Goal: Information Seeking & Learning: Learn about a topic

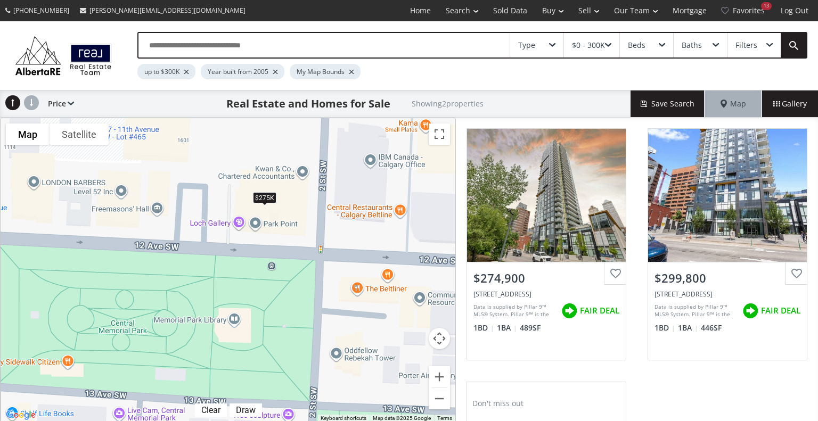
click at [746, 47] on div "Filters" at bounding box center [746, 45] width 22 height 7
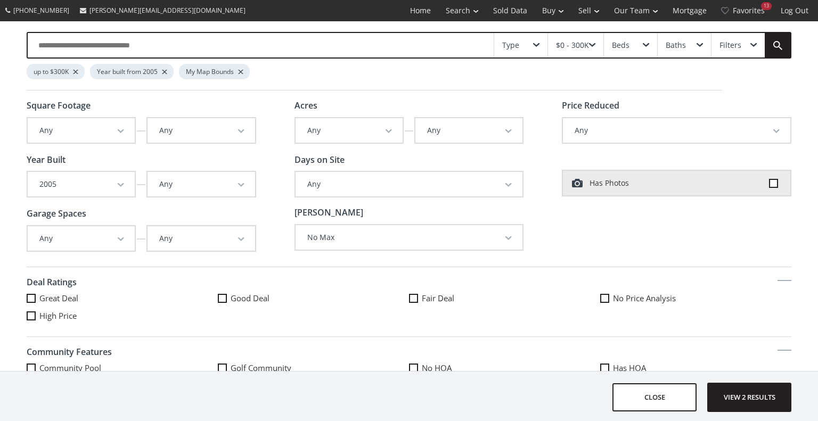
click at [164, 70] on div at bounding box center [164, 72] width 5 height 4
click at [77, 72] on div at bounding box center [75, 72] width 5 height 4
click at [750, 396] on span "View 10 results" at bounding box center [749, 397] width 78 height 28
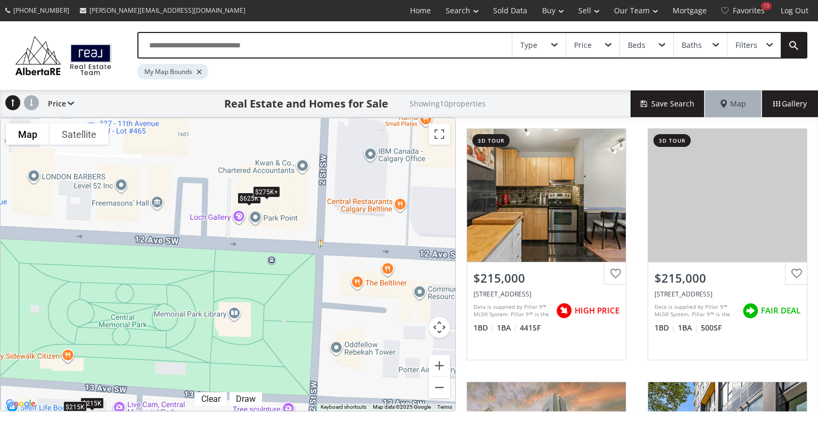
click at [270, 211] on div "To navigate, press the arrow keys. $215K $215K $275K+ $275K+ $275K+ $275K+ $625…" at bounding box center [228, 264] width 455 height 293
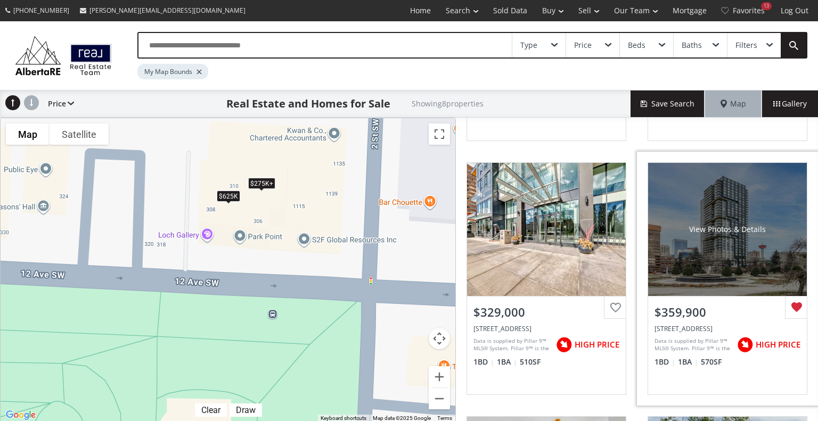
scroll to position [232, 0]
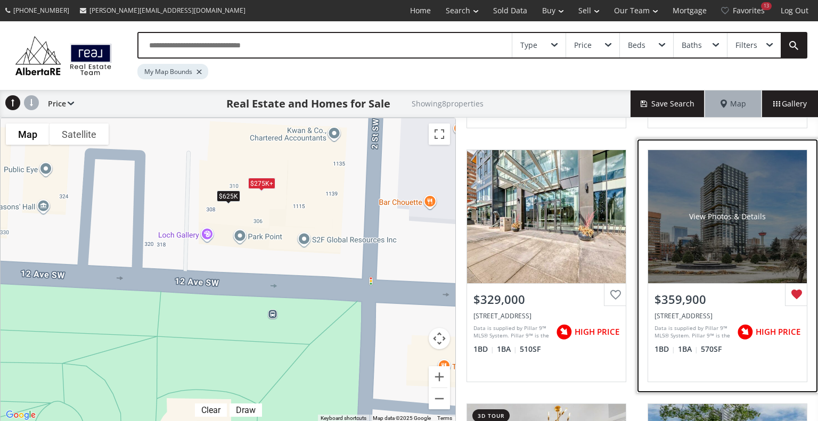
click at [737, 217] on div "View Photos & Details" at bounding box center [727, 216] width 77 height 11
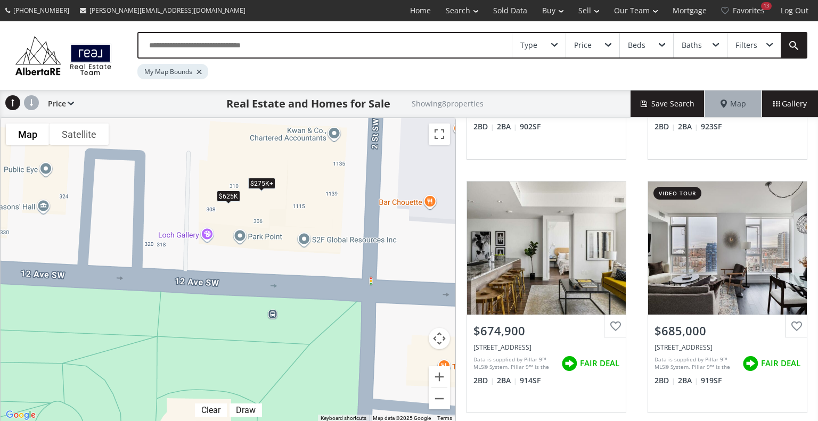
scroll to position [710, 0]
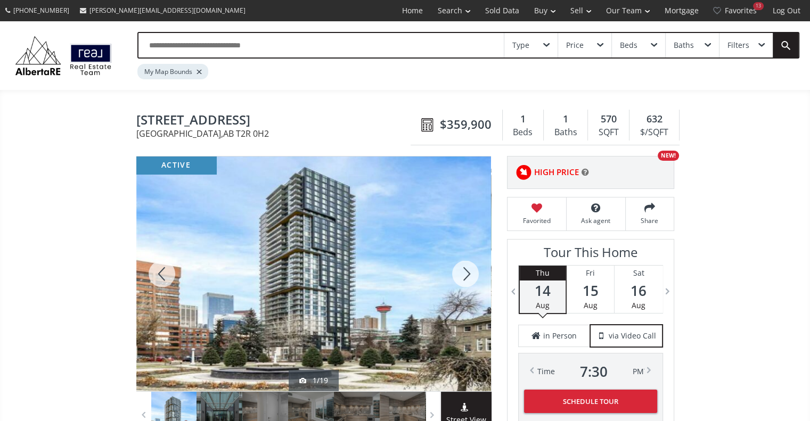
click at [466, 270] on div at bounding box center [465, 274] width 51 height 235
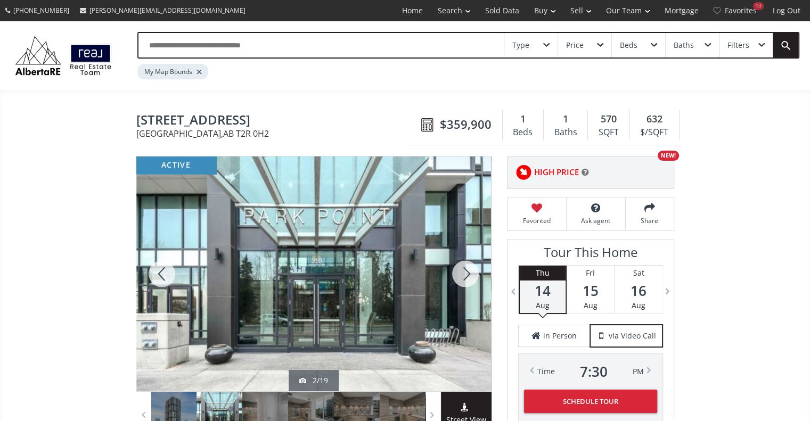
click at [466, 270] on div at bounding box center [465, 274] width 51 height 235
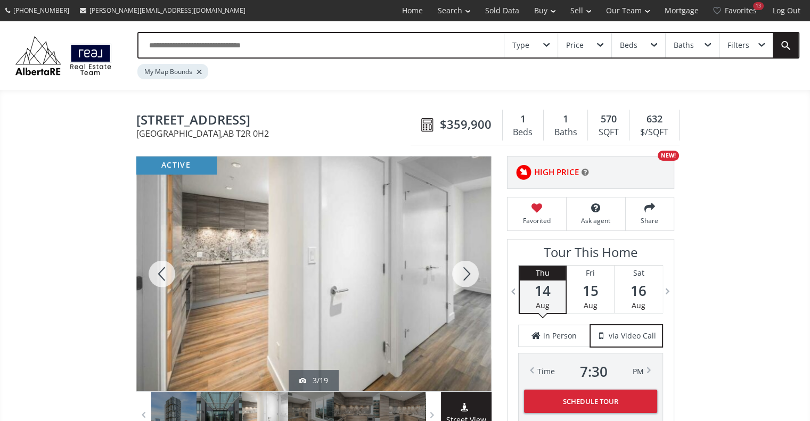
click at [466, 270] on div at bounding box center [465, 274] width 51 height 235
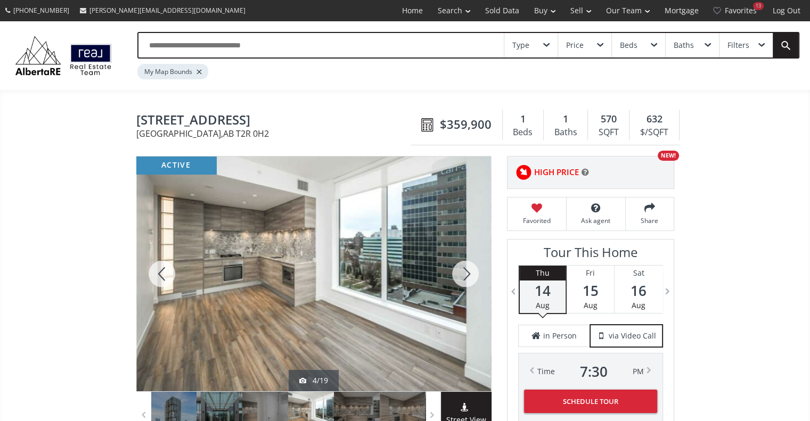
click at [466, 270] on div at bounding box center [465, 274] width 51 height 235
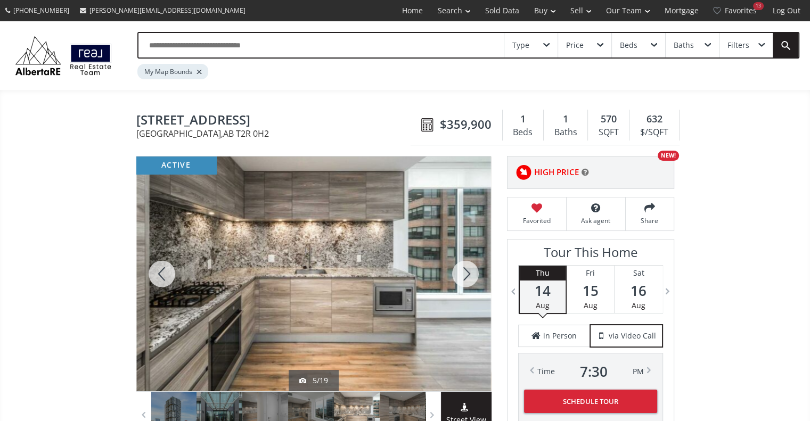
click at [466, 270] on div at bounding box center [465, 274] width 51 height 235
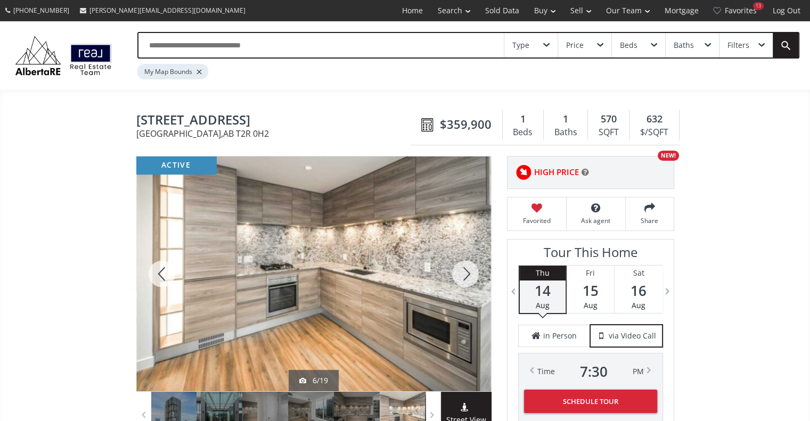
click at [466, 270] on div at bounding box center [465, 274] width 51 height 235
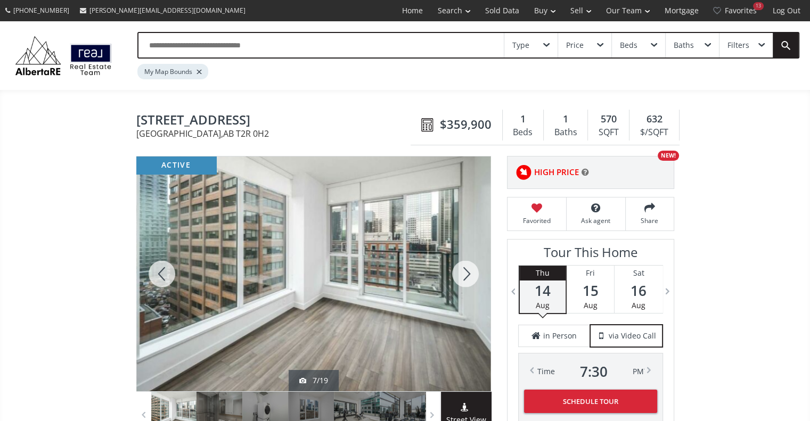
click at [466, 275] on div at bounding box center [465, 274] width 51 height 235
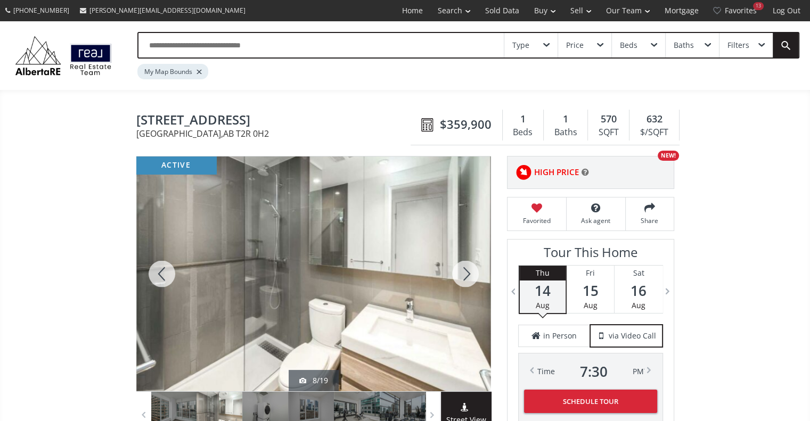
click at [466, 275] on div at bounding box center [465, 274] width 51 height 235
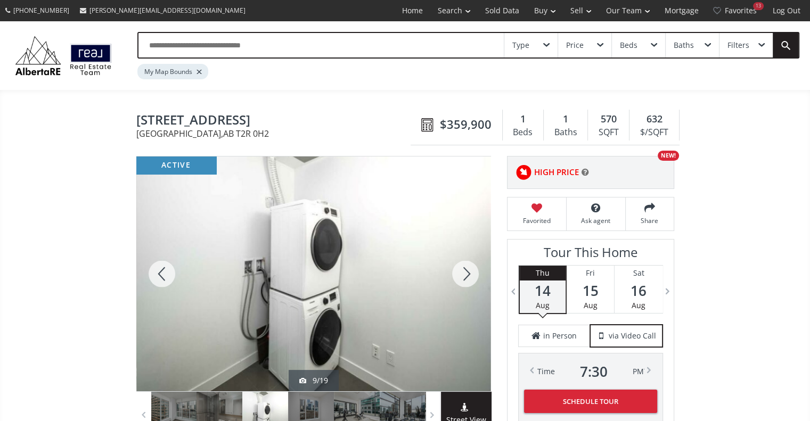
click at [466, 275] on div at bounding box center [465, 274] width 51 height 235
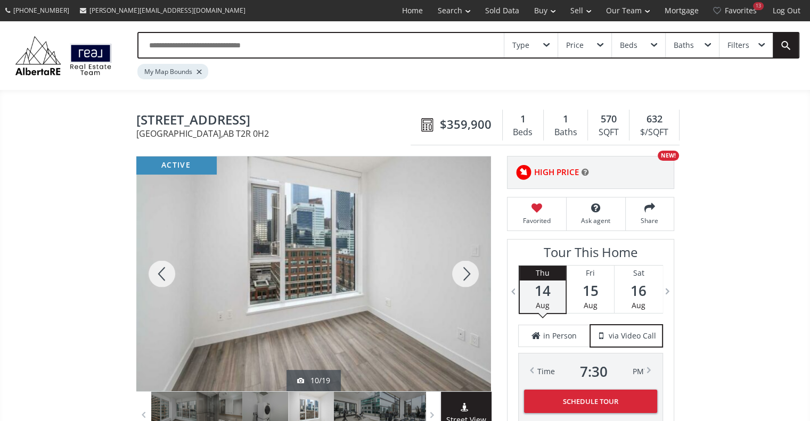
click at [466, 275] on div at bounding box center [465, 274] width 51 height 235
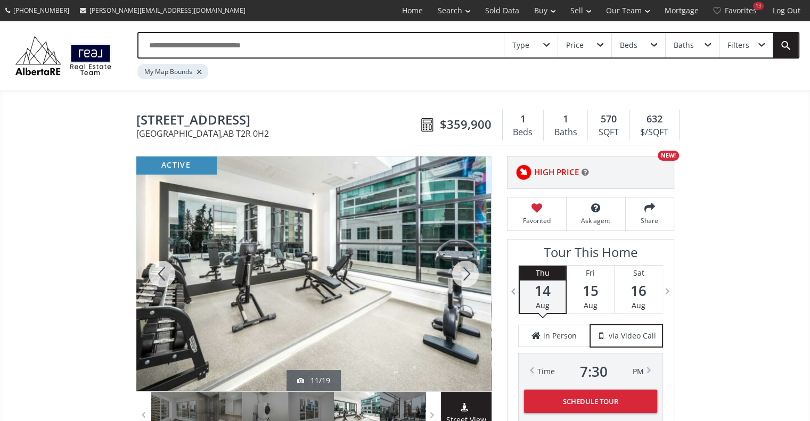
click at [466, 275] on div at bounding box center [465, 274] width 51 height 235
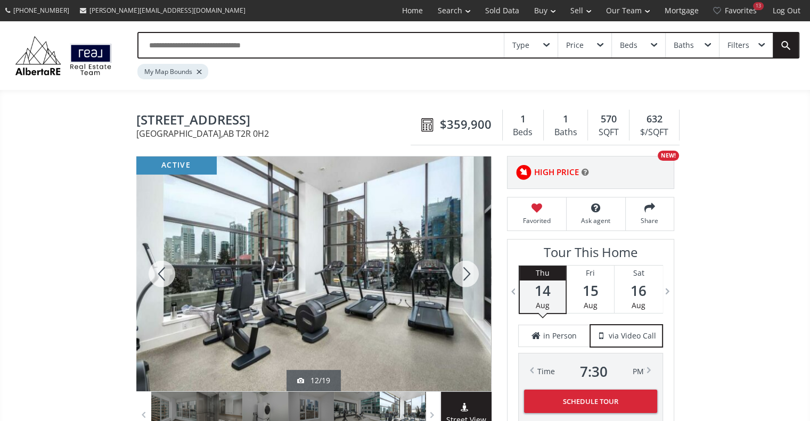
click at [466, 275] on div at bounding box center [465, 274] width 51 height 235
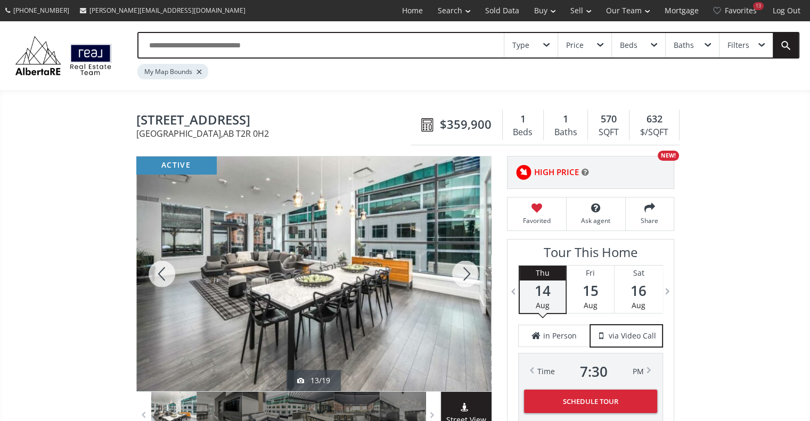
click at [466, 275] on div at bounding box center [465, 274] width 51 height 235
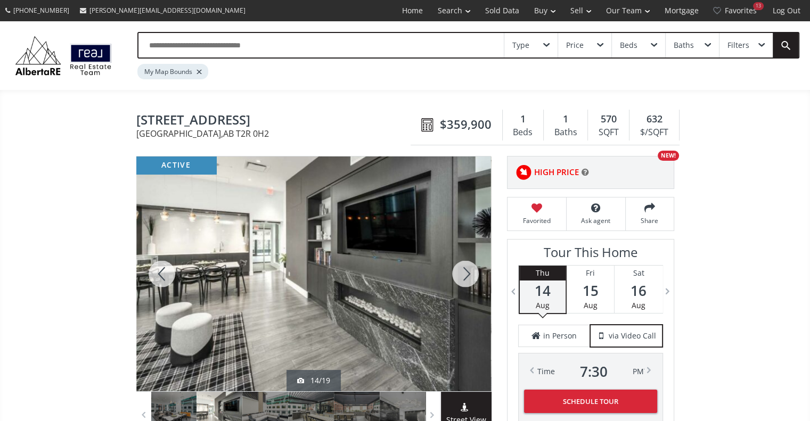
click at [466, 275] on div at bounding box center [465, 274] width 51 height 235
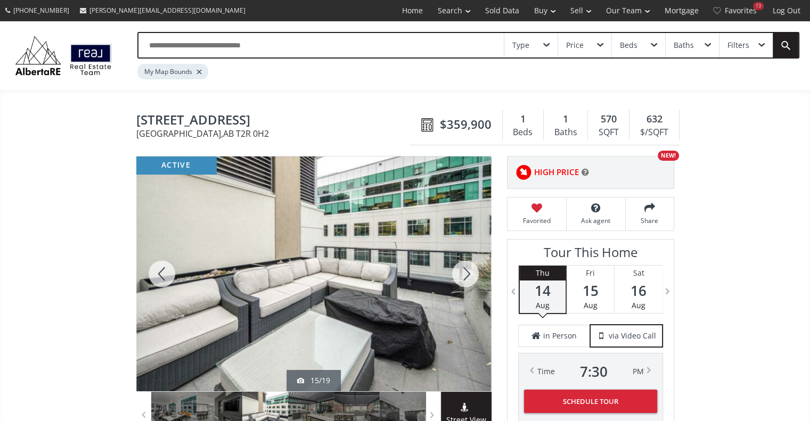
click at [466, 275] on div at bounding box center [465, 274] width 51 height 235
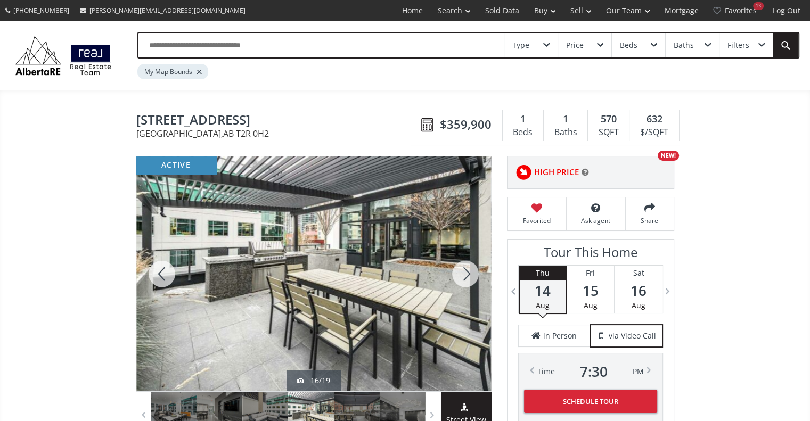
click at [466, 275] on div at bounding box center [465, 274] width 51 height 235
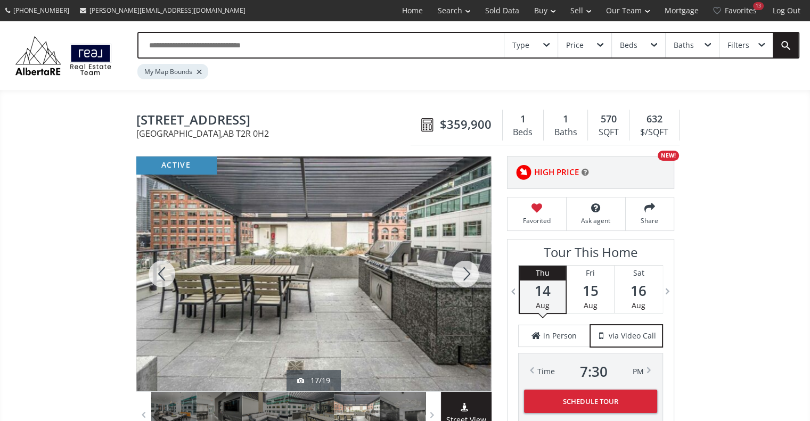
click at [466, 275] on div at bounding box center [465, 274] width 51 height 235
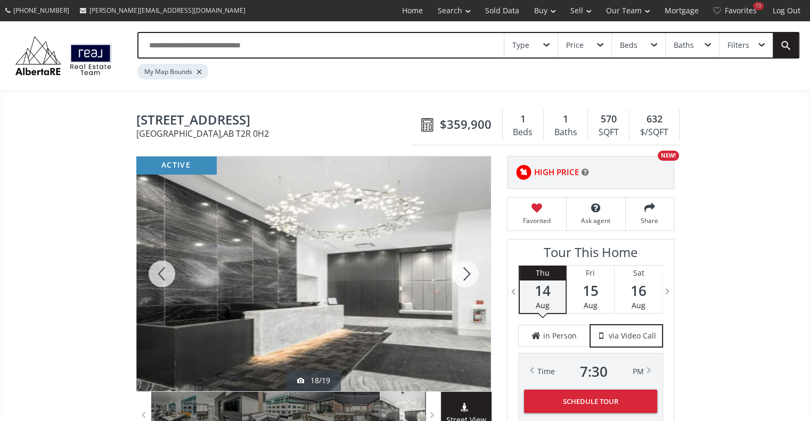
click at [466, 275] on div at bounding box center [465, 274] width 51 height 235
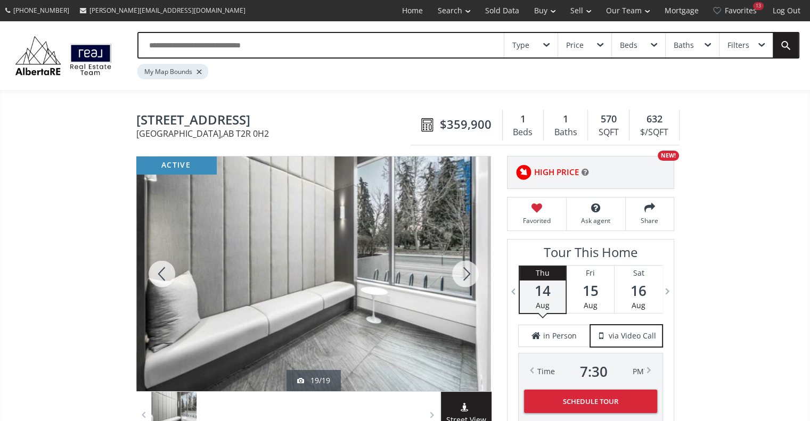
click at [466, 275] on div at bounding box center [465, 274] width 51 height 235
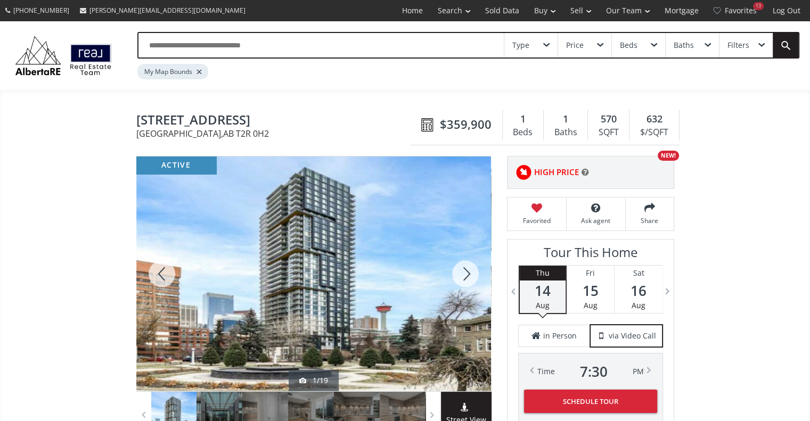
click at [466, 275] on div at bounding box center [465, 274] width 51 height 235
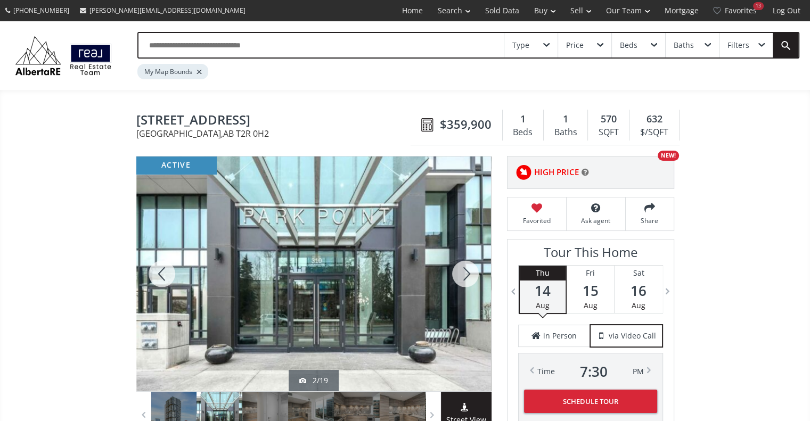
click at [466, 275] on div at bounding box center [465, 274] width 51 height 235
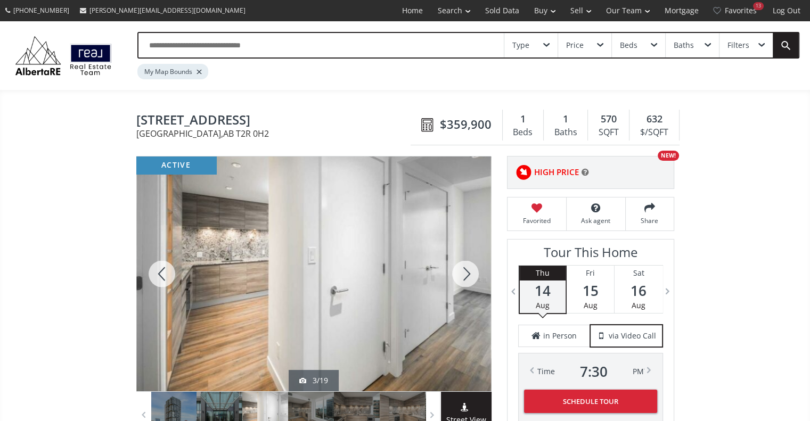
click at [466, 275] on div at bounding box center [465, 274] width 51 height 235
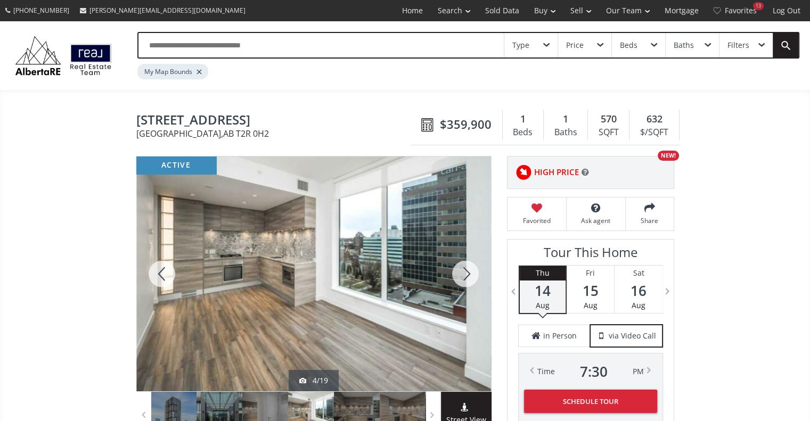
click at [466, 275] on div at bounding box center [465, 274] width 51 height 235
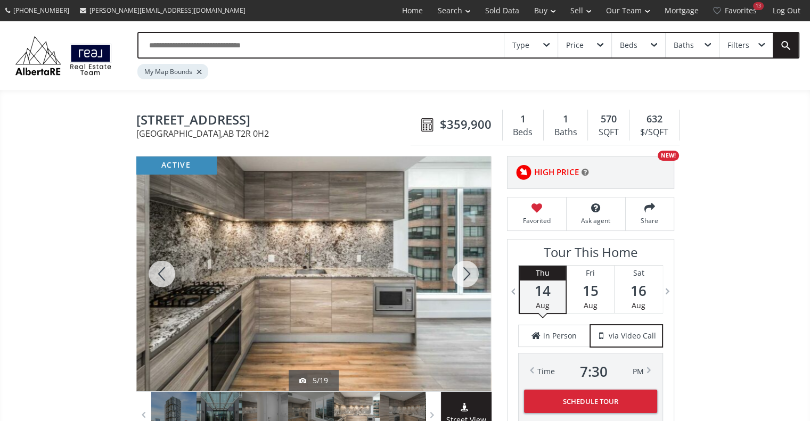
click at [466, 275] on div at bounding box center [465, 274] width 51 height 235
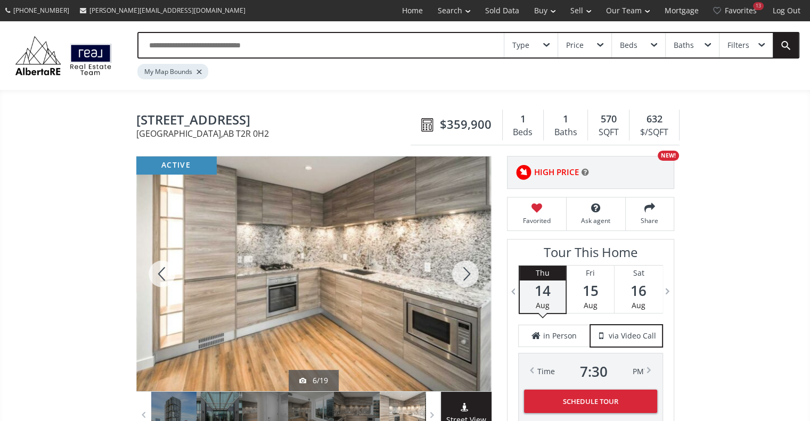
click at [468, 274] on div at bounding box center [465, 274] width 51 height 235
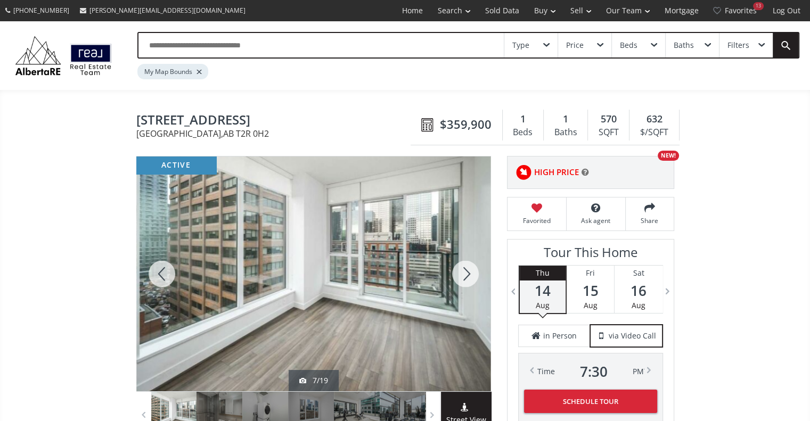
click at [461, 270] on div at bounding box center [465, 274] width 51 height 235
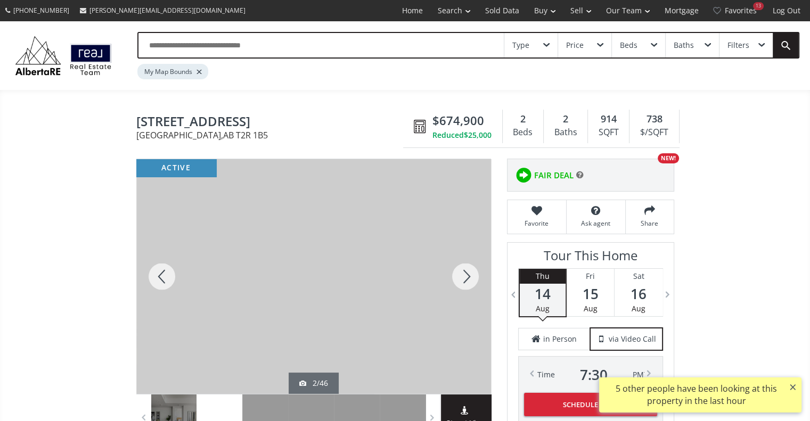
click at [465, 276] on div at bounding box center [465, 276] width 51 height 235
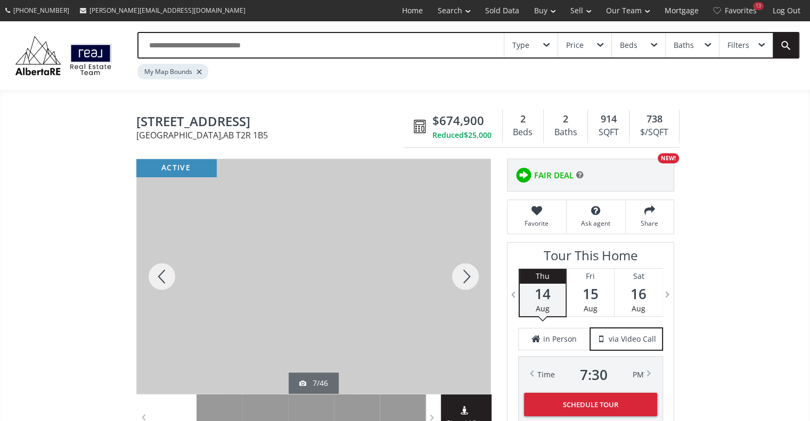
click at [458, 279] on div at bounding box center [465, 276] width 51 height 235
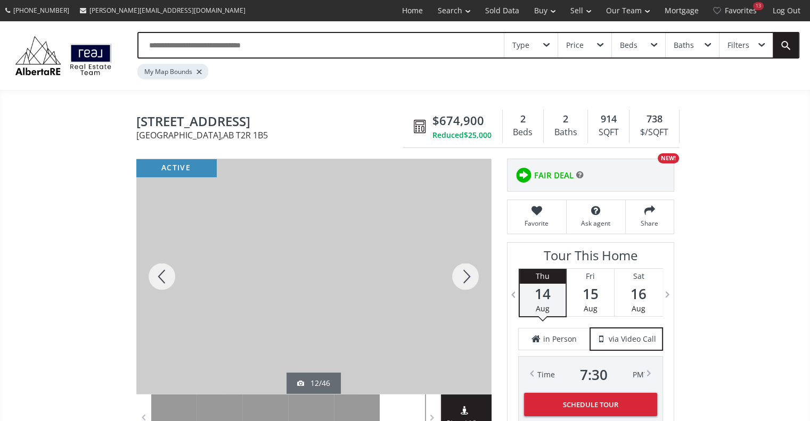
click at [458, 279] on div at bounding box center [465, 276] width 51 height 235
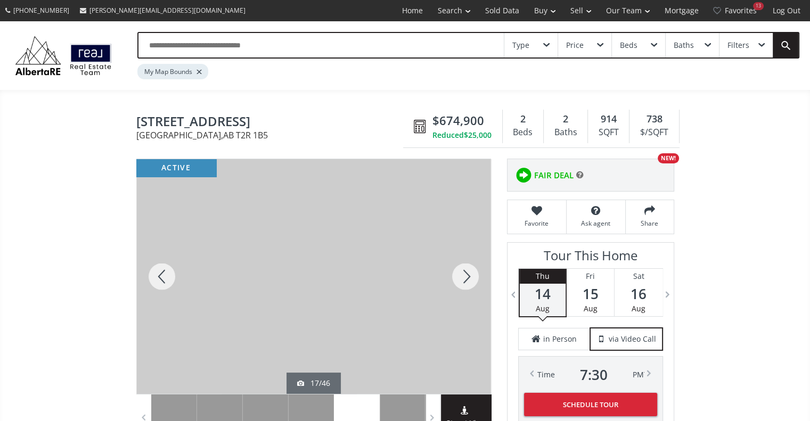
click at [458, 279] on div at bounding box center [465, 276] width 51 height 235
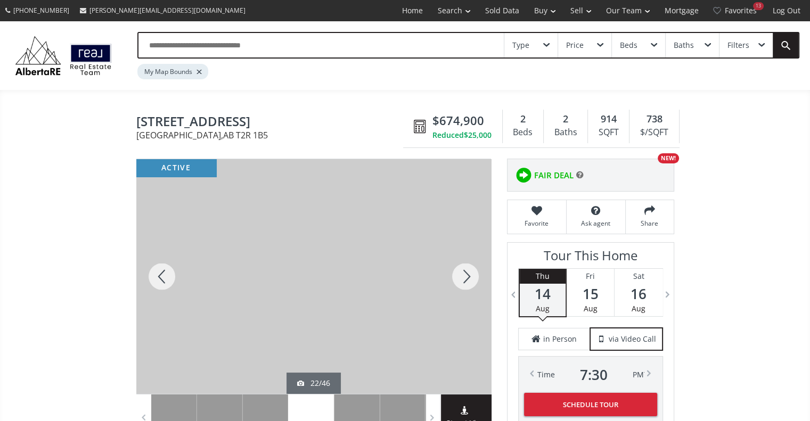
click at [458, 279] on div at bounding box center [465, 276] width 51 height 235
click at [166, 270] on div at bounding box center [161, 276] width 51 height 235
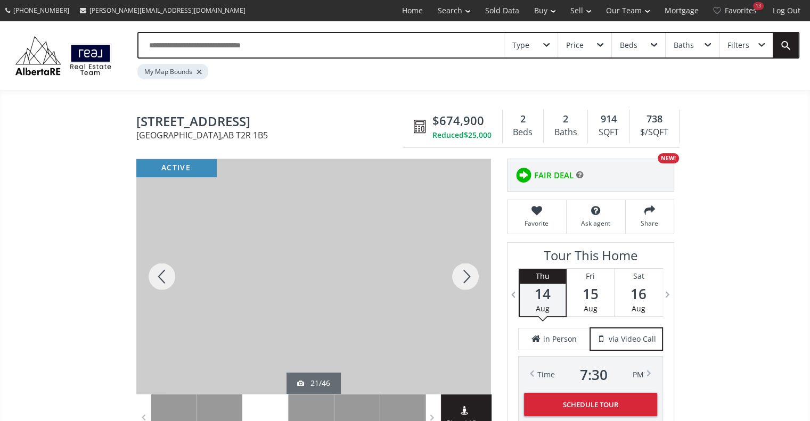
click at [166, 270] on div at bounding box center [161, 276] width 51 height 235
click at [315, 323] on div at bounding box center [313, 276] width 355 height 235
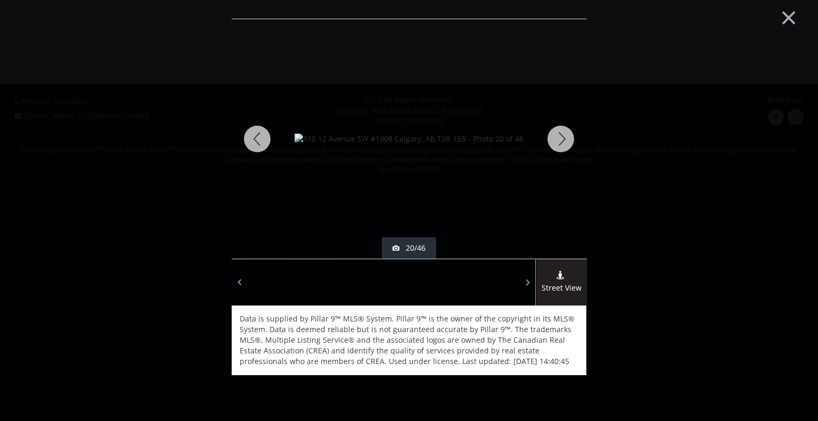
click at [257, 141] on div at bounding box center [257, 139] width 51 height 240
click at [787, 19] on button "×" at bounding box center [788, 17] width 59 height 44
